Goal: Check status

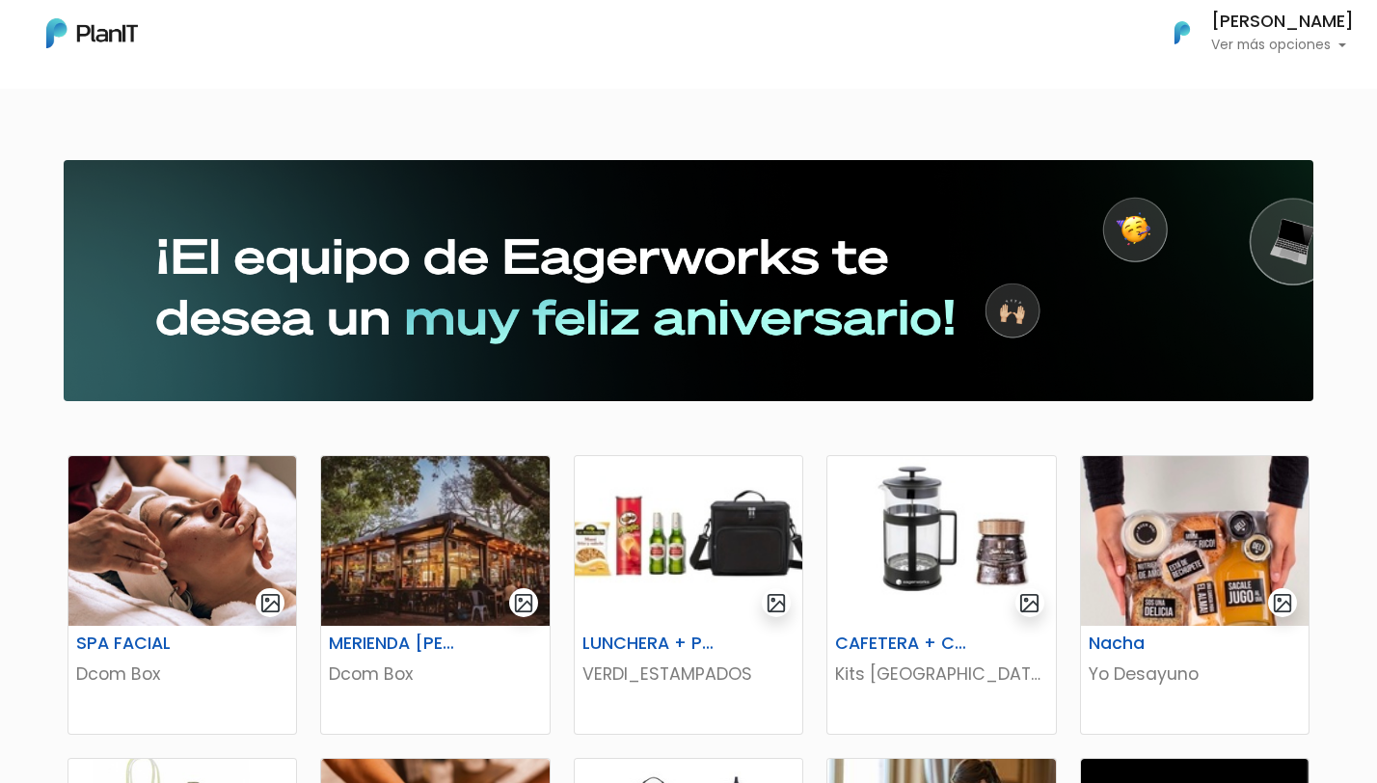
click at [1303, 44] on p "Ver más opciones" at bounding box center [1282, 46] width 143 height 14
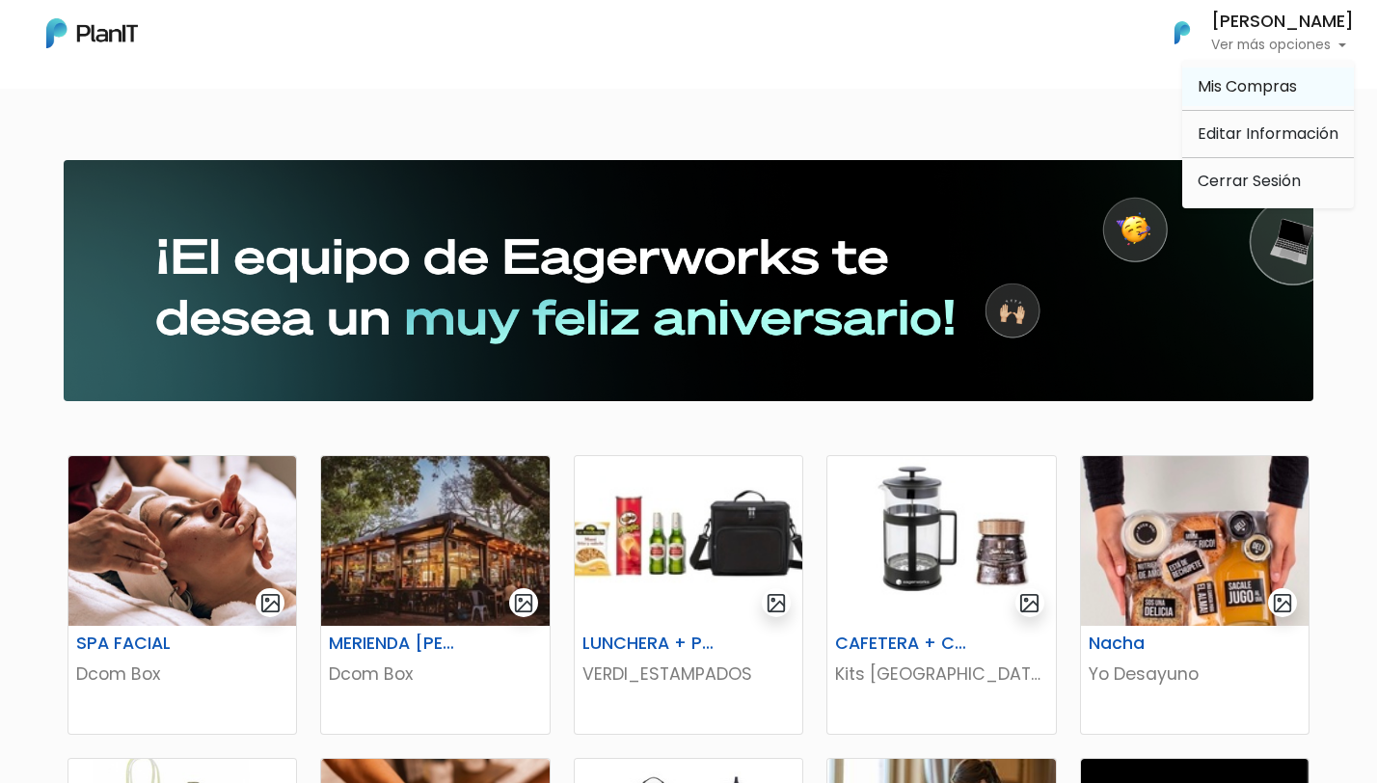
click at [1267, 88] on span "Mis Compras" at bounding box center [1247, 86] width 99 height 22
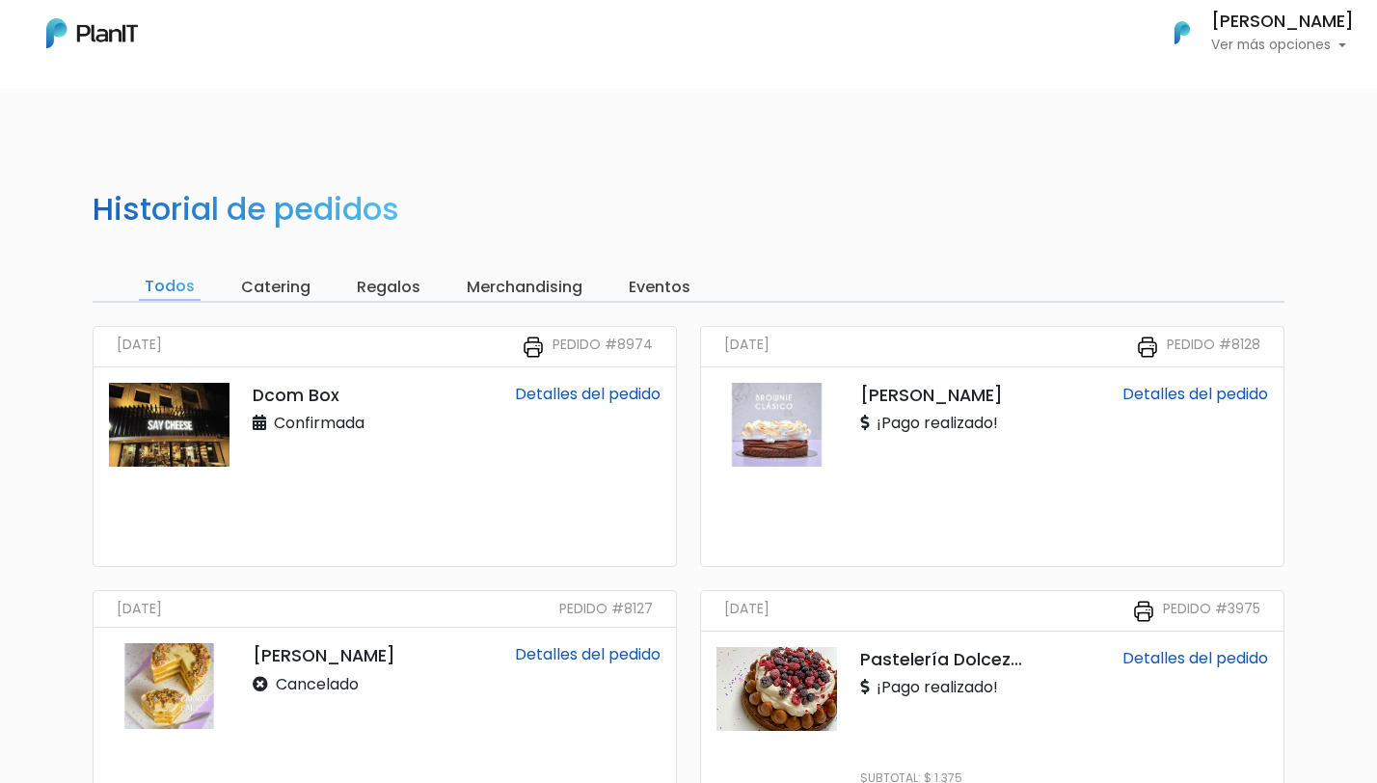
click at [312, 399] on p "Dcom Box" at bounding box center [337, 395] width 169 height 25
click at [546, 393] on link "Detalles del pedido" at bounding box center [588, 394] width 146 height 22
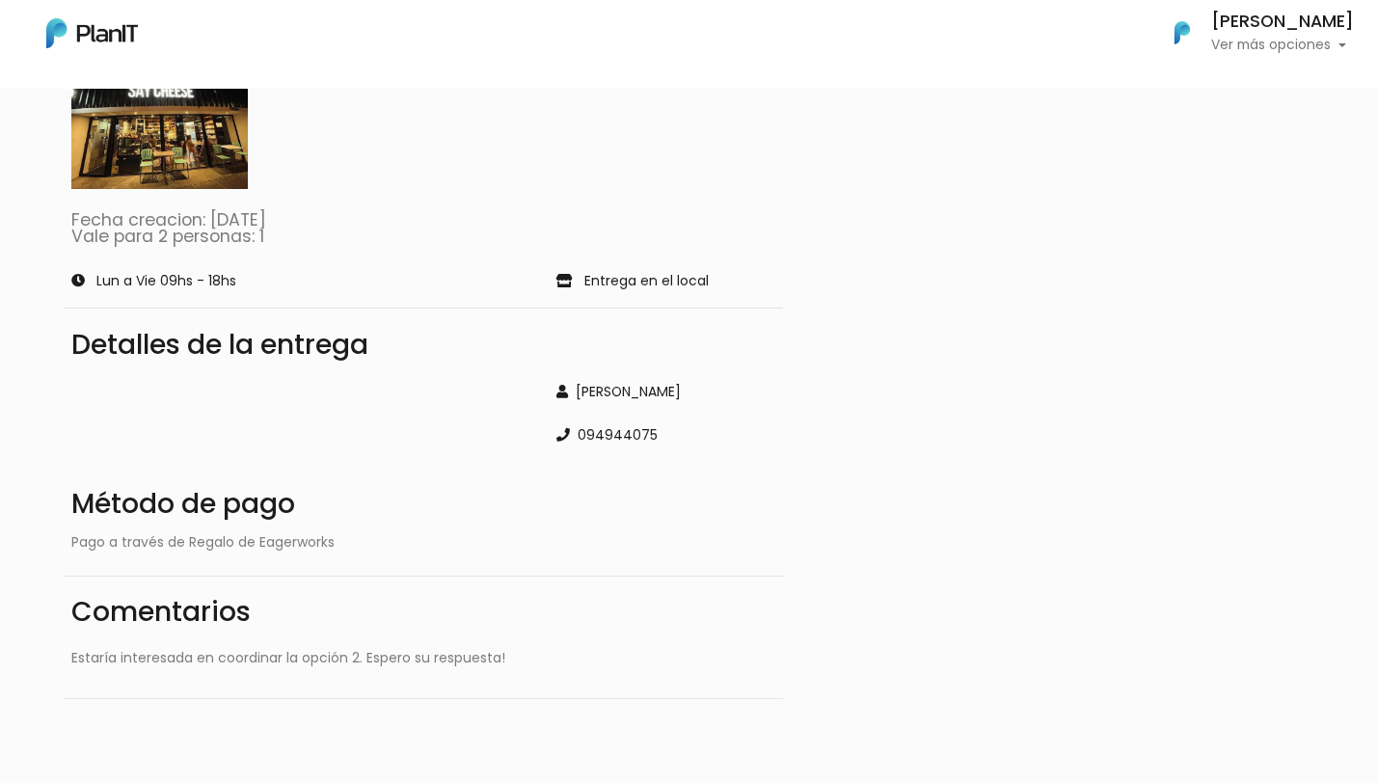
scroll to position [45, 0]
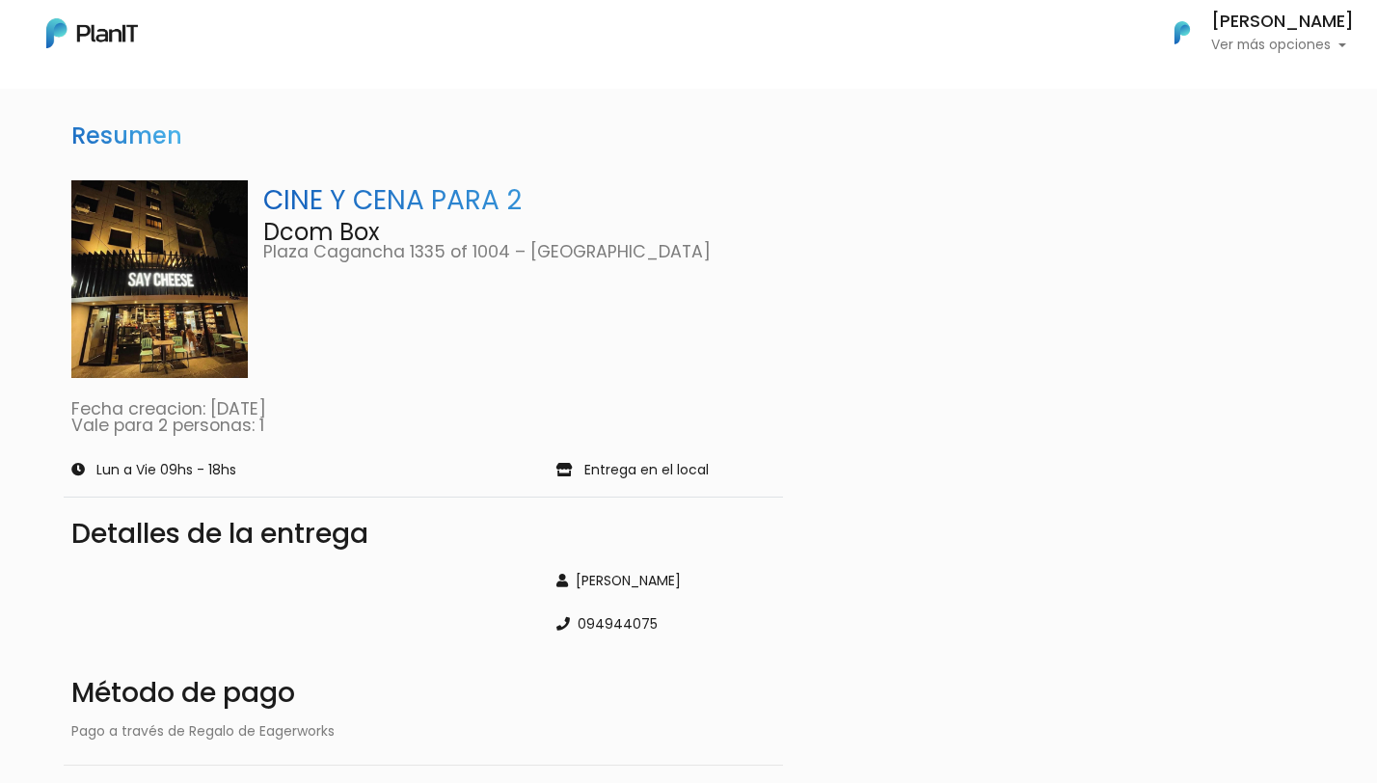
click at [256, 529] on div "Detalles de la entrega" at bounding box center [423, 534] width 704 height 27
click at [630, 471] on p "Entrega en el local" at bounding box center [646, 471] width 124 height 14
click at [431, 256] on p "Plaza Cagancha 1335 of 1004 – [GEOGRAPHIC_DATA]" at bounding box center [519, 252] width 513 height 17
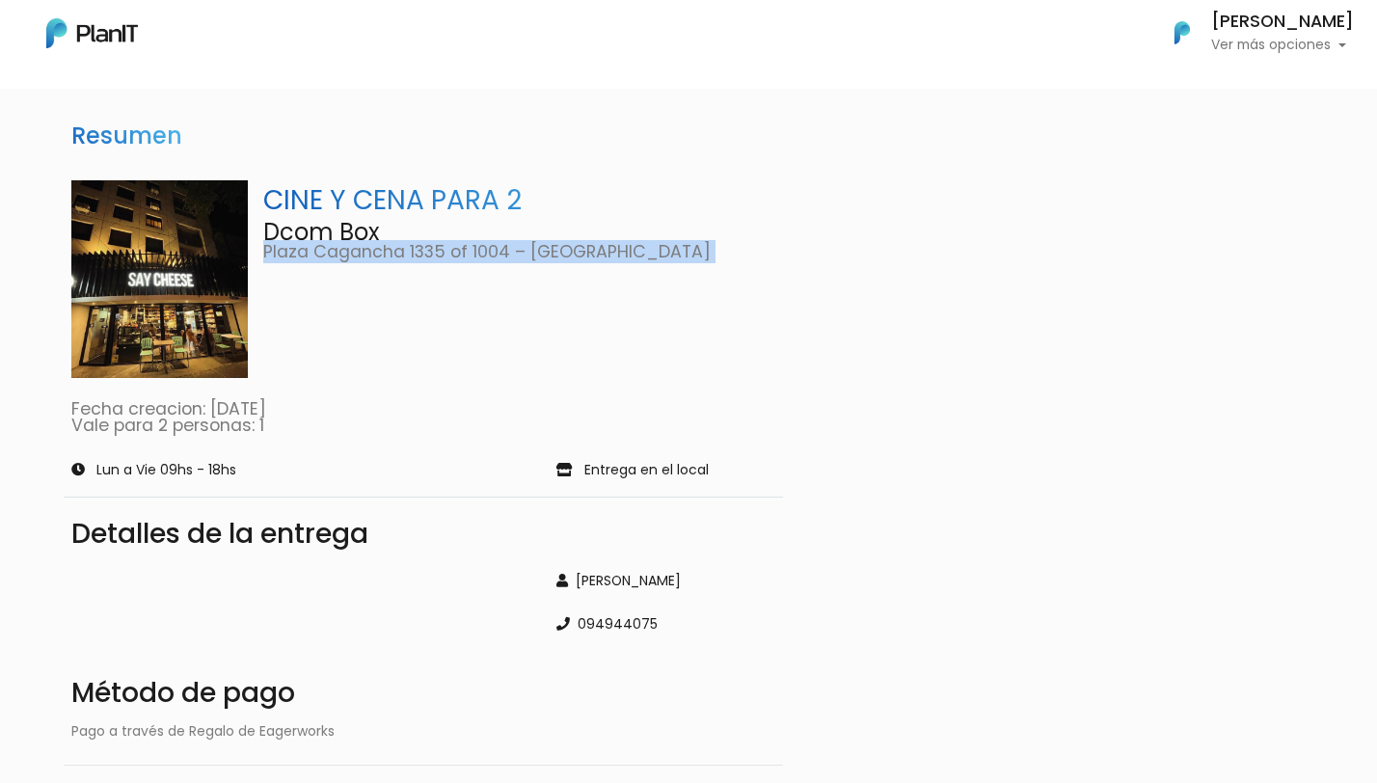
click at [431, 256] on p "Plaza Cagancha 1335 of 1004 – [GEOGRAPHIC_DATA]" at bounding box center [519, 252] width 513 height 17
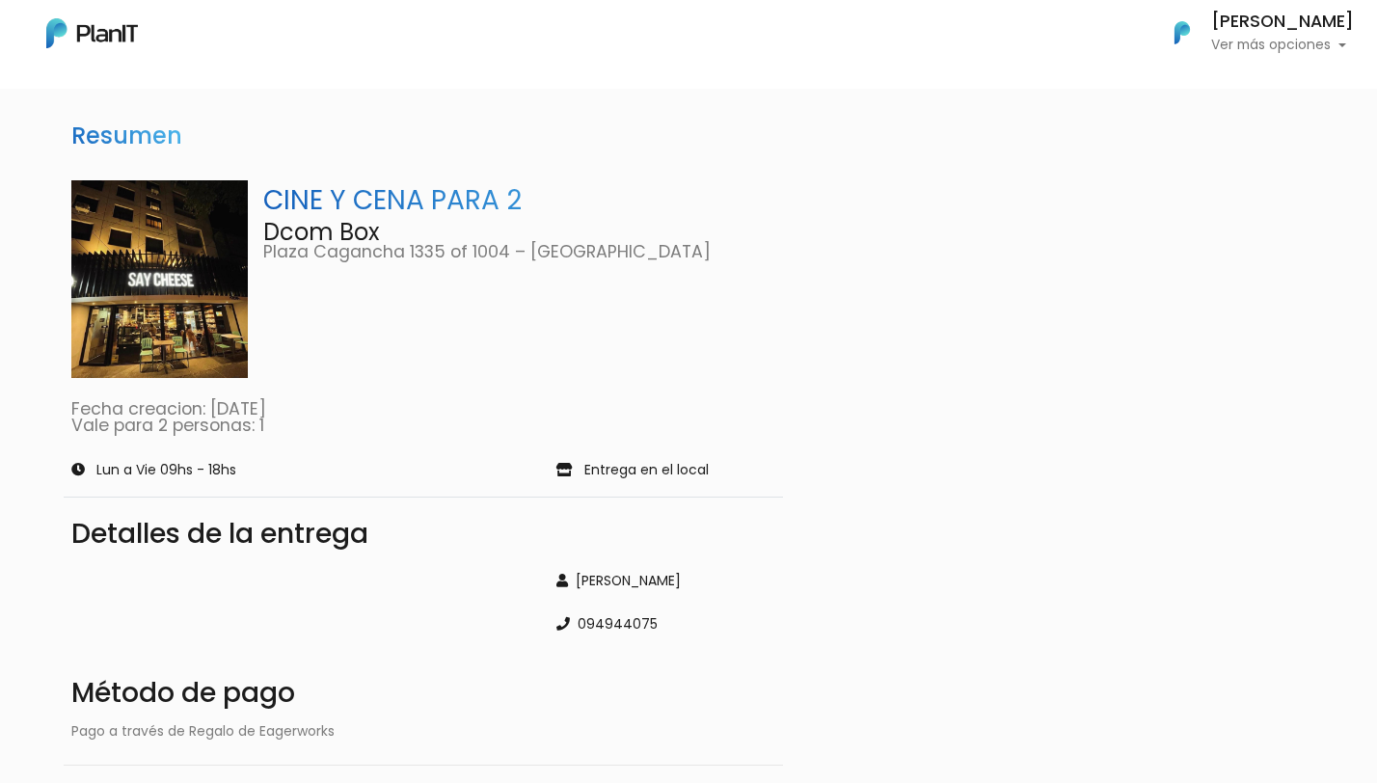
click at [523, 250] on p "Plaza Cagancha 1335 of 1004 – [GEOGRAPHIC_DATA]" at bounding box center [519, 252] width 513 height 17
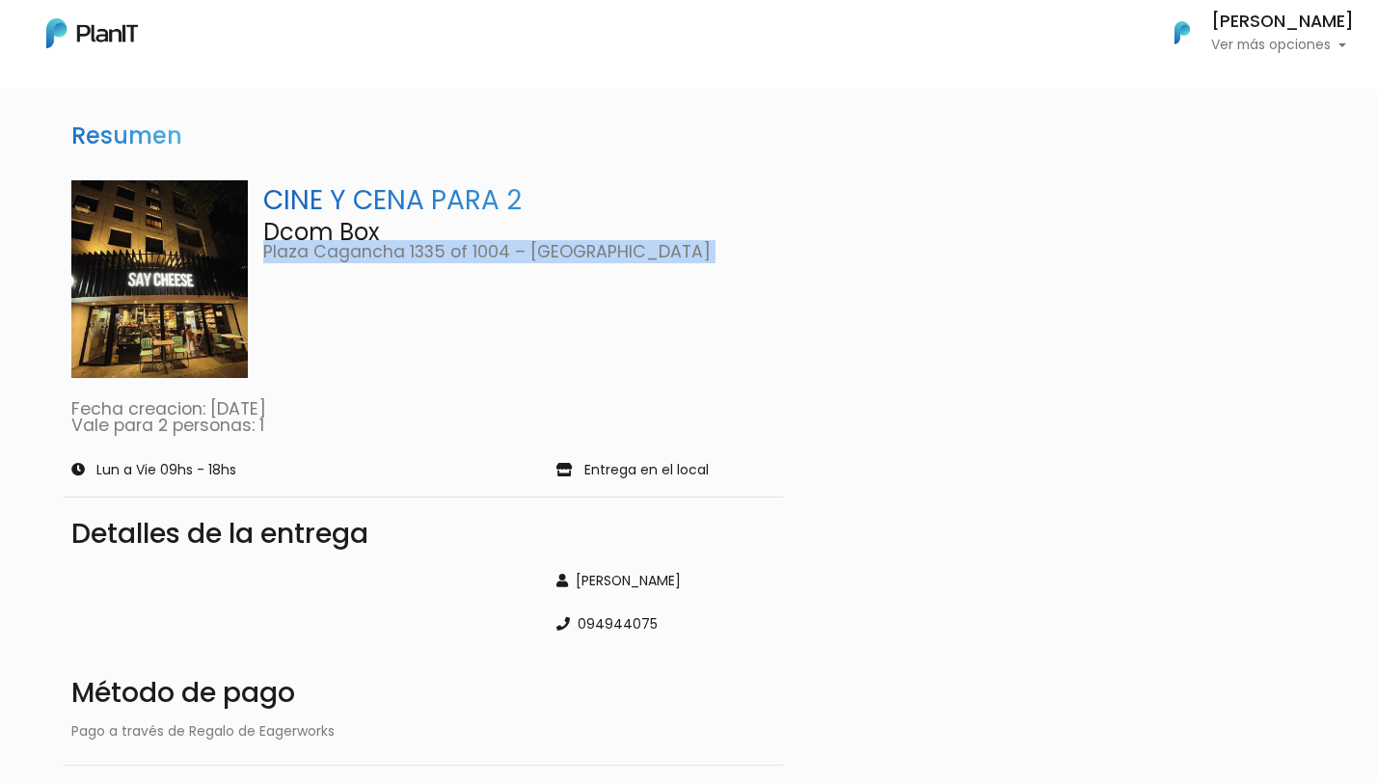
click at [523, 250] on p "Plaza Cagancha 1335 of 1004 – [GEOGRAPHIC_DATA]" at bounding box center [519, 252] width 513 height 17
copy div "Plaza Cagancha 1335 of 1004 – [GEOGRAPHIC_DATA]"
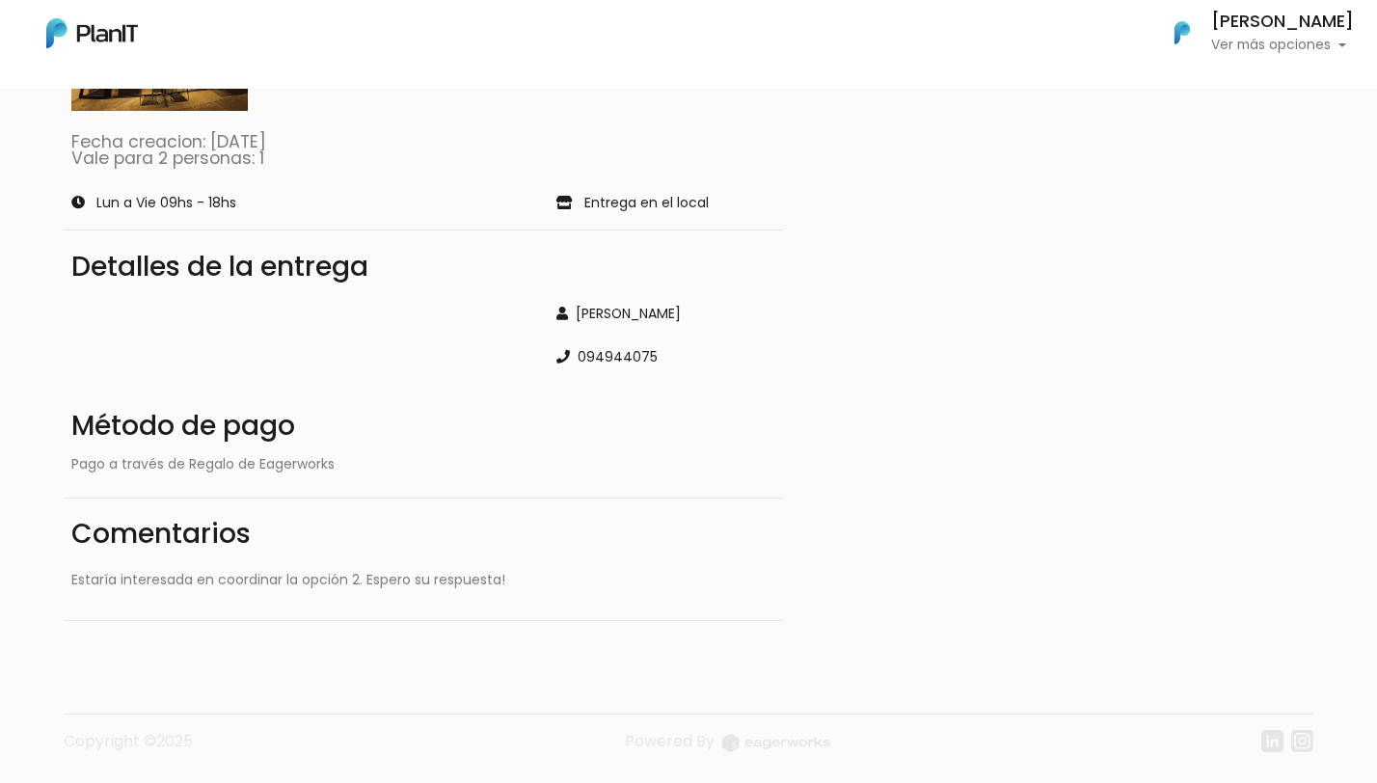
scroll to position [0, 0]
